Goal: Task Accomplishment & Management: Use online tool/utility

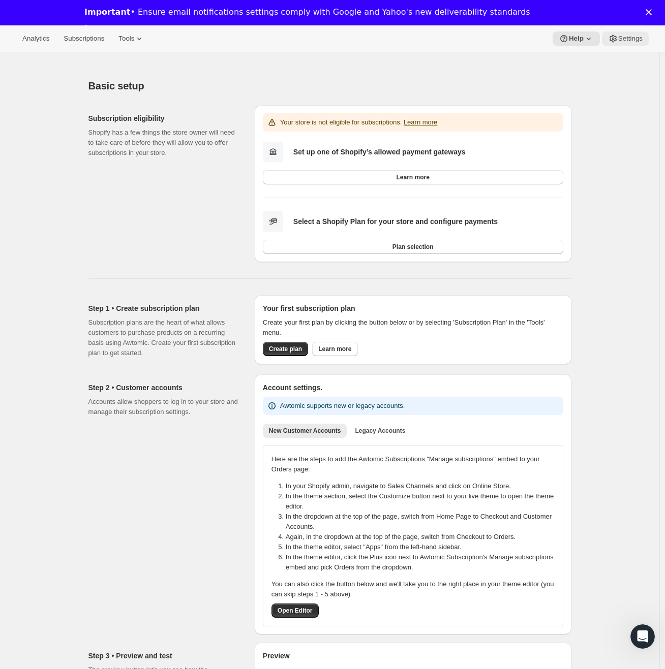
click at [619, 38] on span "Settings" at bounding box center [630, 39] width 24 height 8
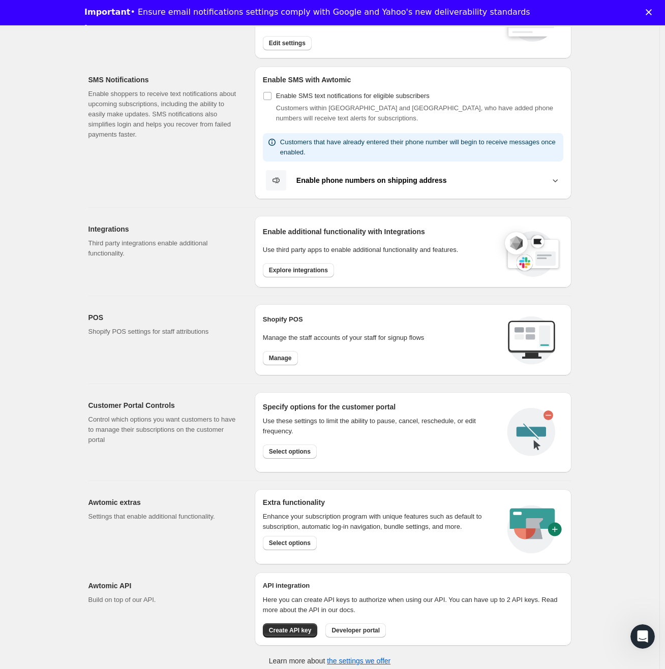
scroll to position [190, 0]
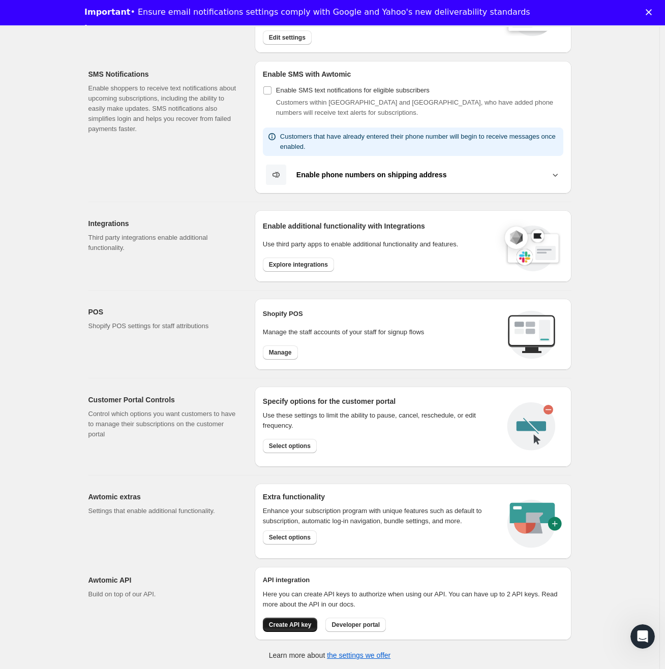
click at [300, 622] on span "Create API key" at bounding box center [290, 625] width 43 height 8
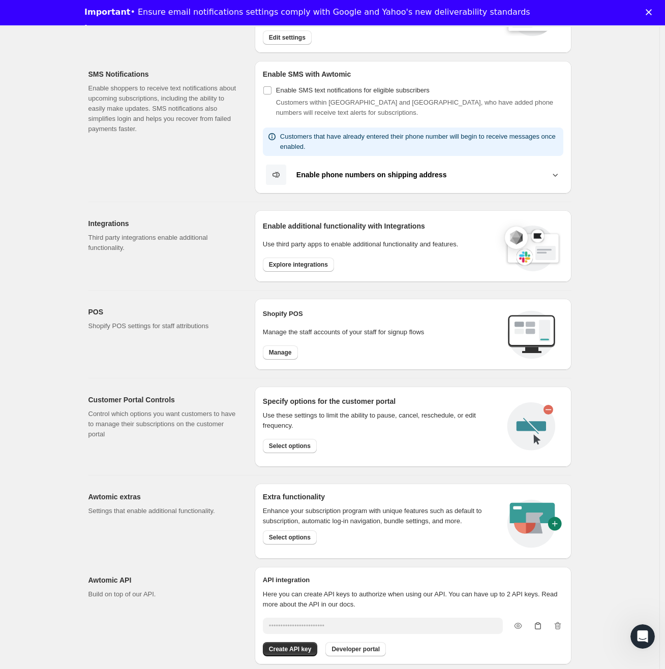
click at [539, 626] on icon "button" at bounding box center [537, 626] width 10 height 10
